Goal: Check status

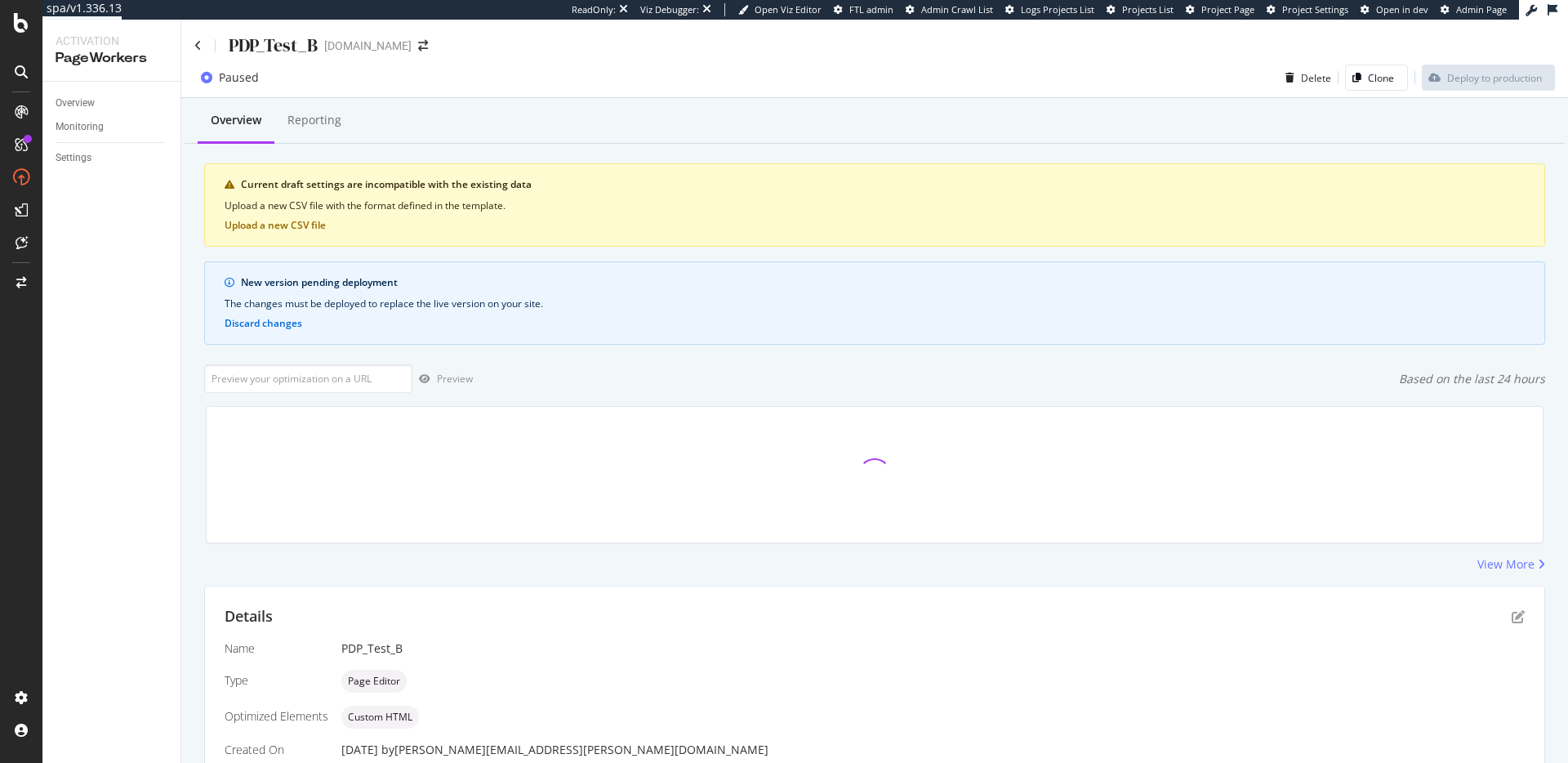
scroll to position [478, 0]
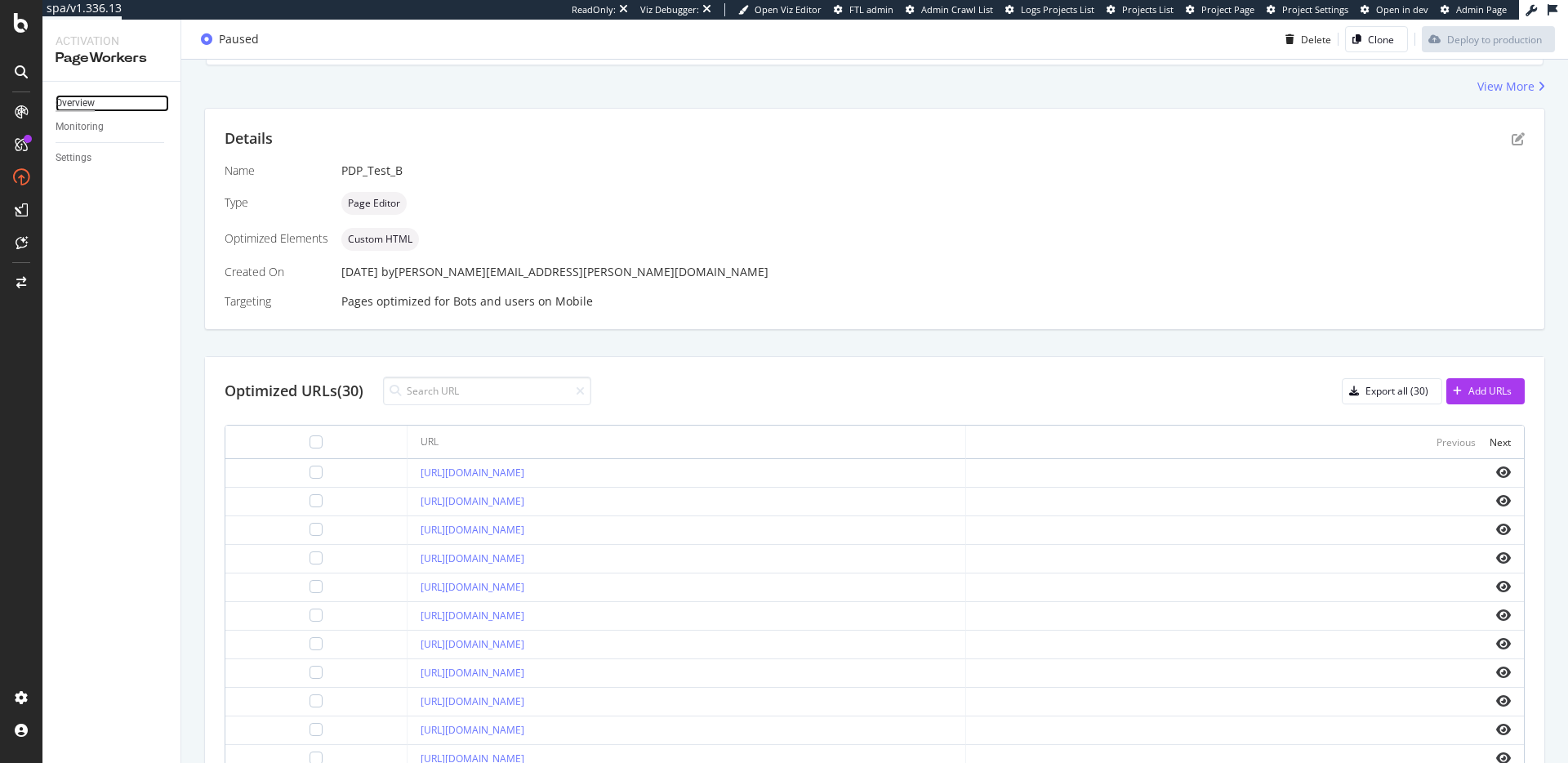
click at [80, 100] on div "Overview" at bounding box center [75, 103] width 39 height 17
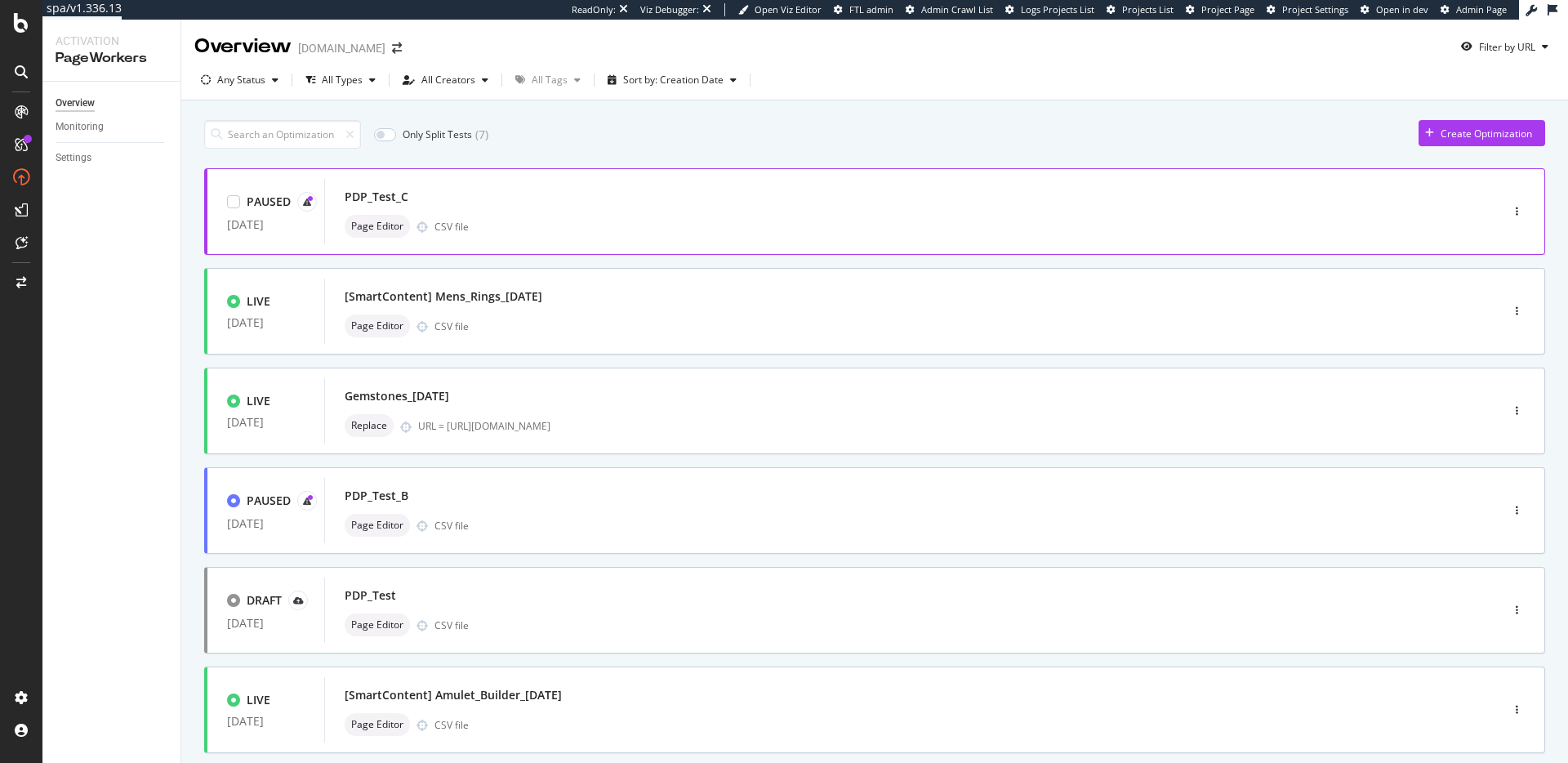
click at [551, 185] on div "PDP_Test_C" at bounding box center [888, 196] width 1086 height 23
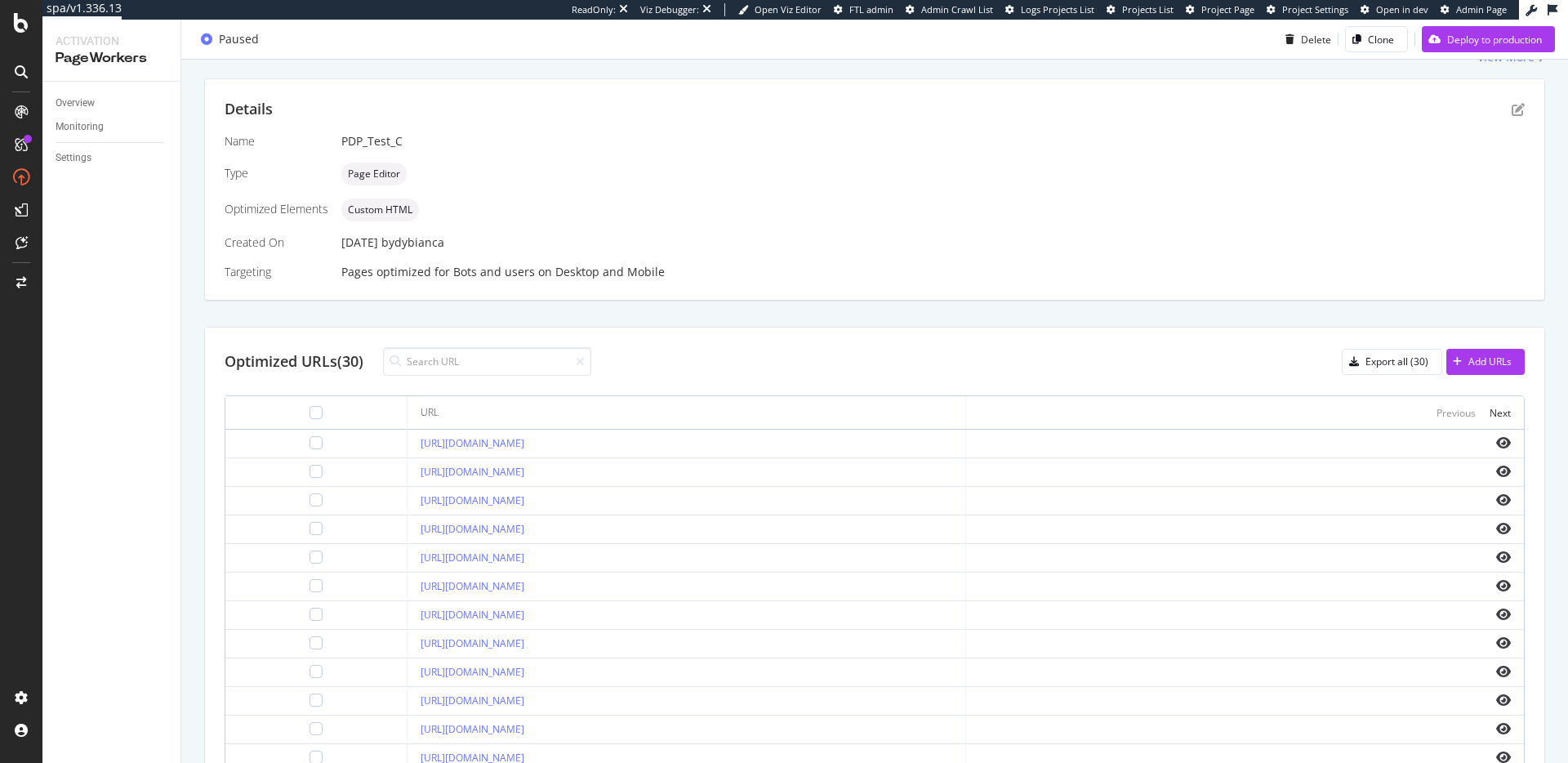
scroll to position [411, 0]
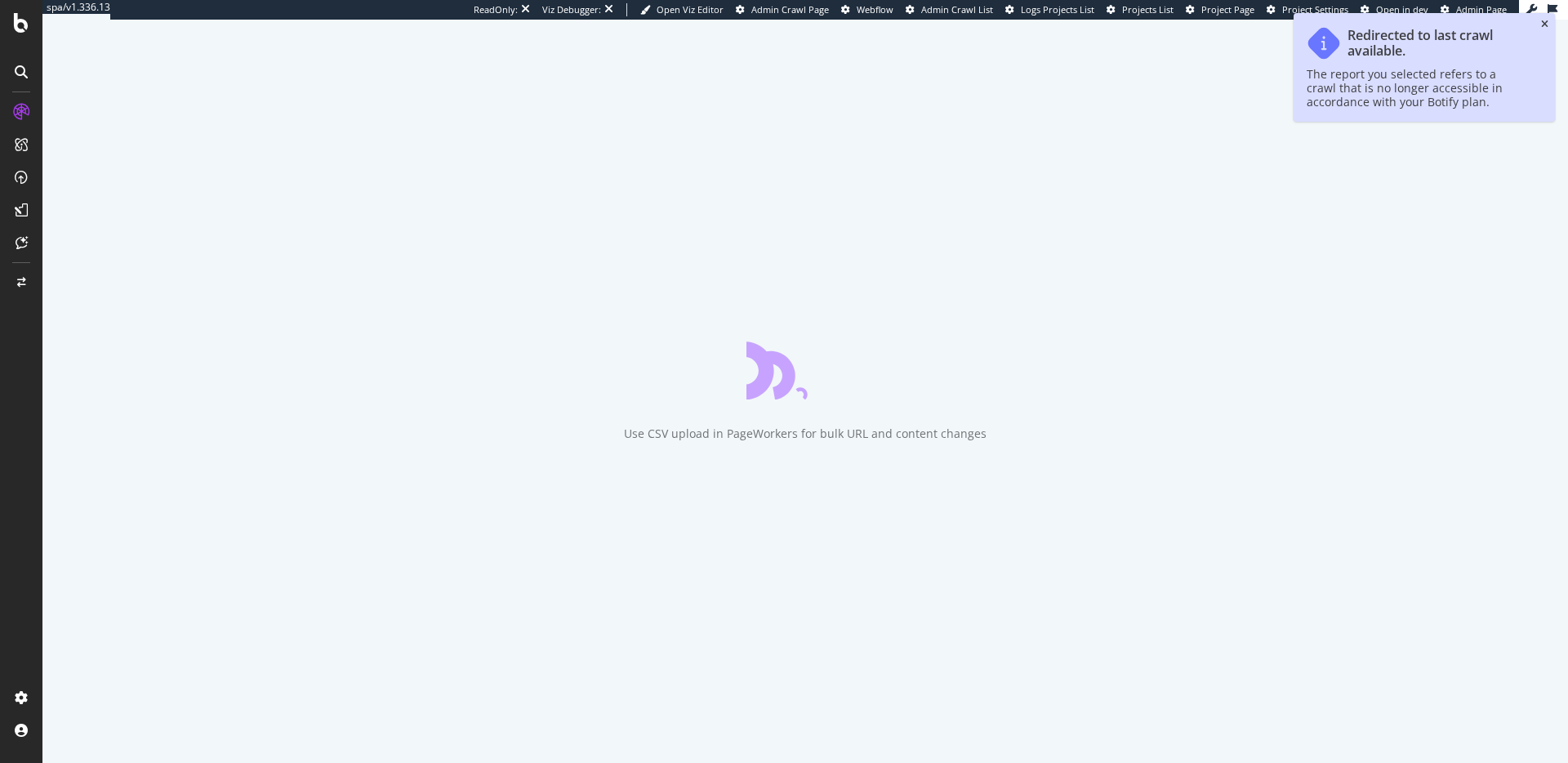
click at [1548, 22] on icon "close toast" at bounding box center [1545, 25] width 8 height 10
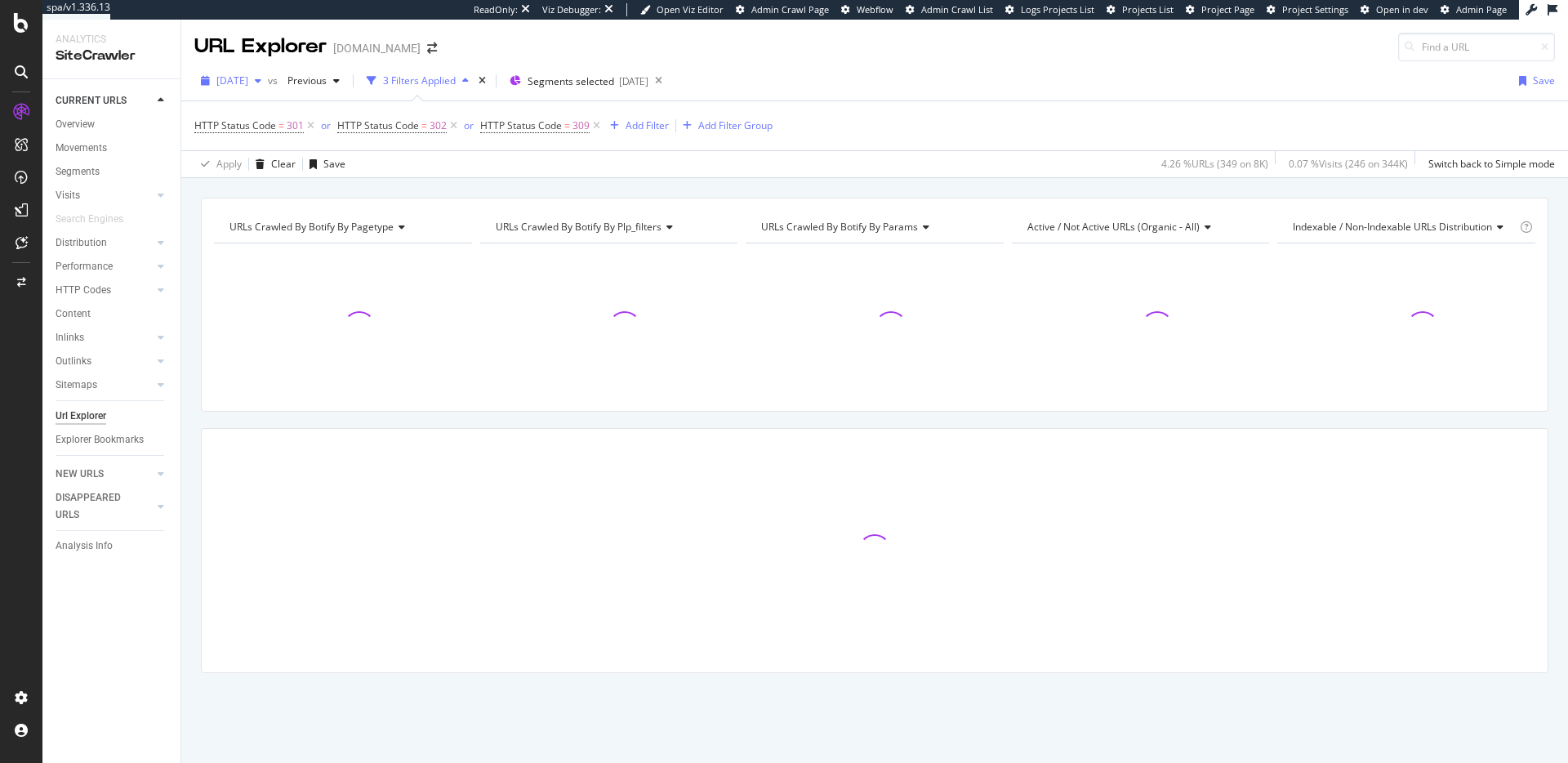
click at [248, 83] on span "2025 Jun. 29th" at bounding box center [233, 80] width 32 height 14
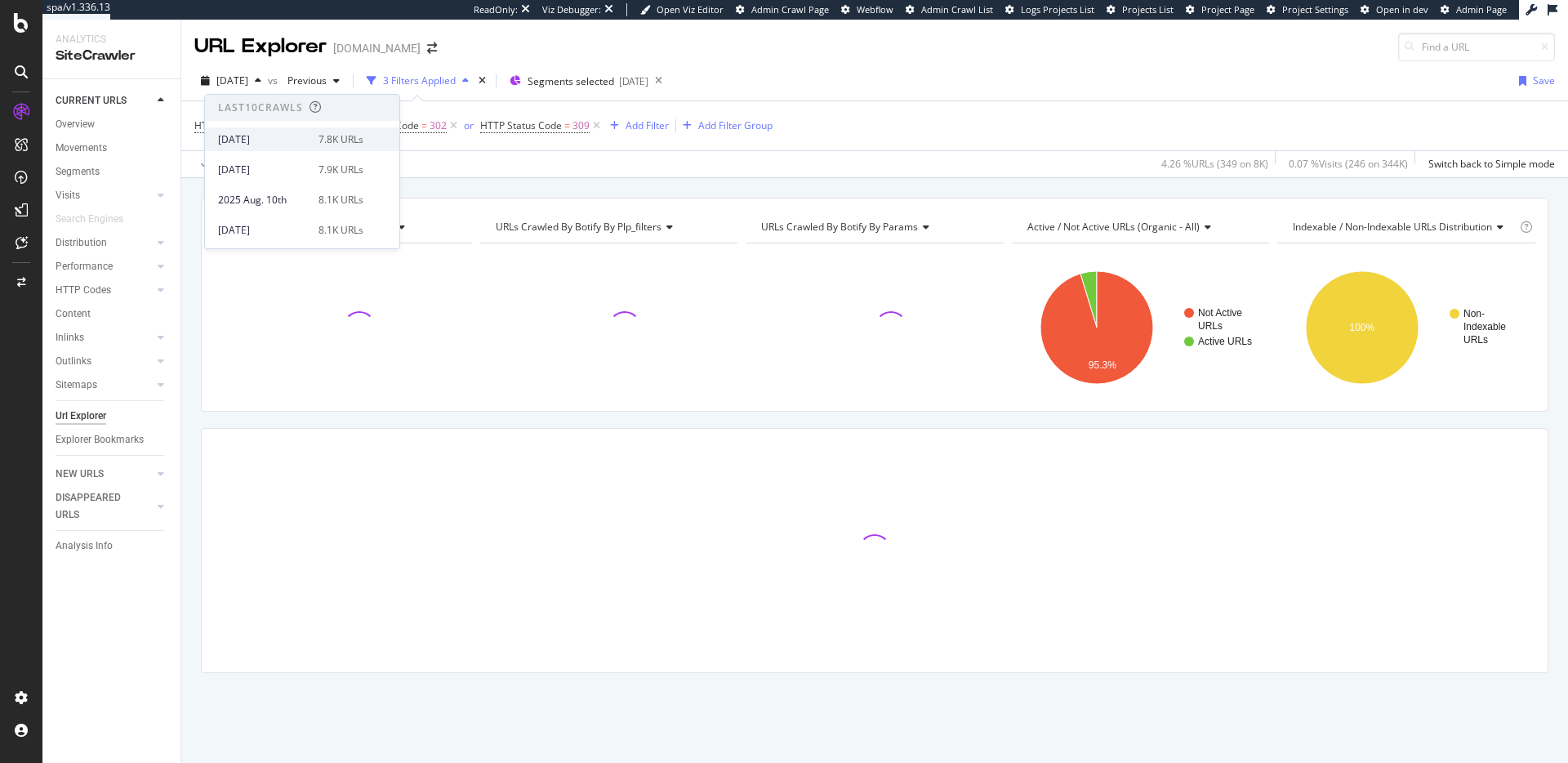
click at [296, 139] on div "2025 Aug. 24th" at bounding box center [263, 139] width 91 height 14
